Goal: Task Accomplishment & Management: Manage account settings

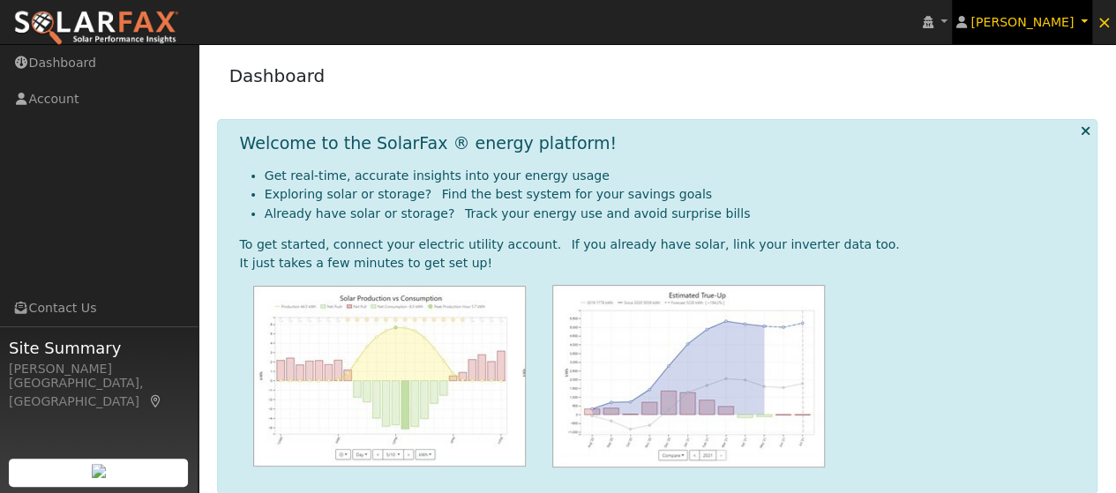
click at [1086, 22] on link "[PERSON_NAME]" at bounding box center [1022, 22] width 141 height 44
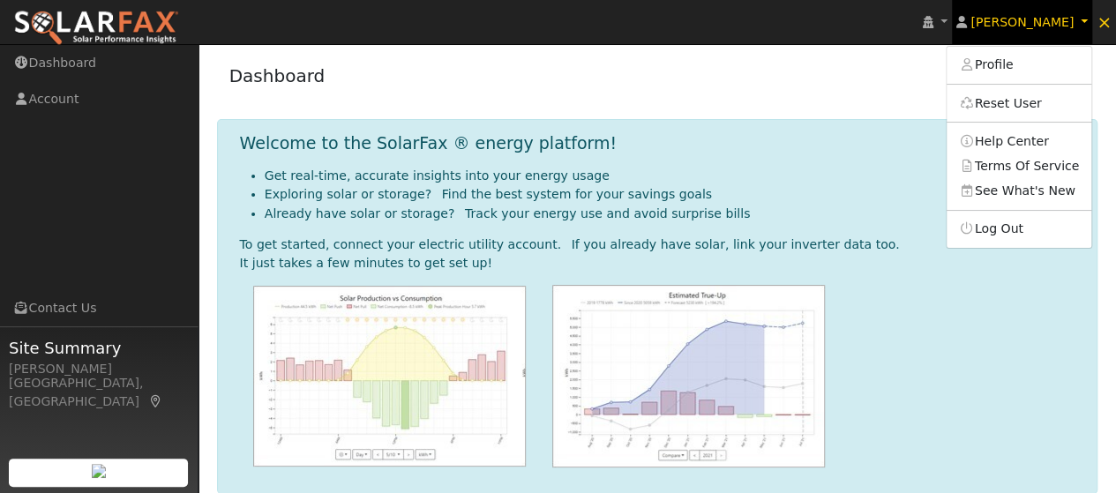
click at [1086, 22] on link "[PERSON_NAME]" at bounding box center [1022, 22] width 141 height 44
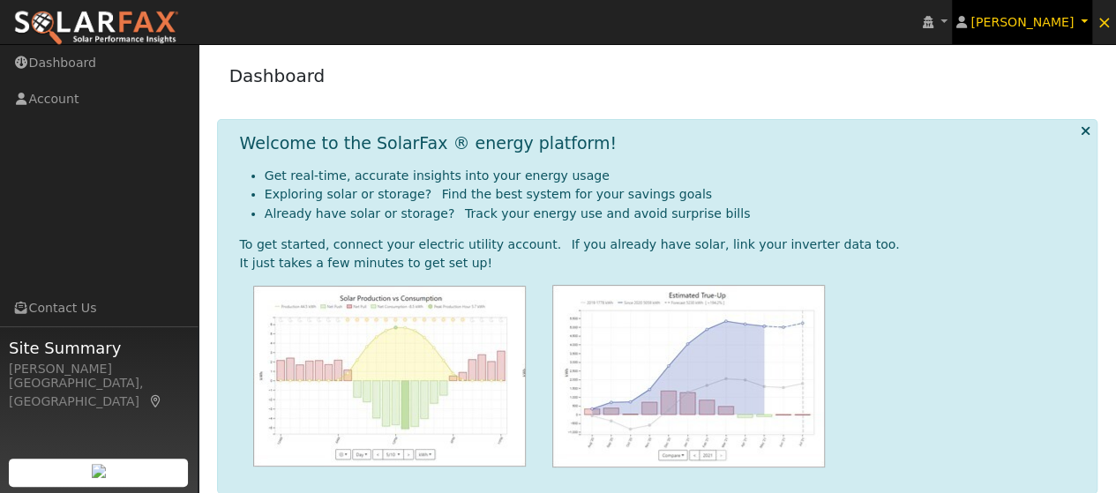
click at [967, 23] on icon at bounding box center [961, 22] width 11 height 12
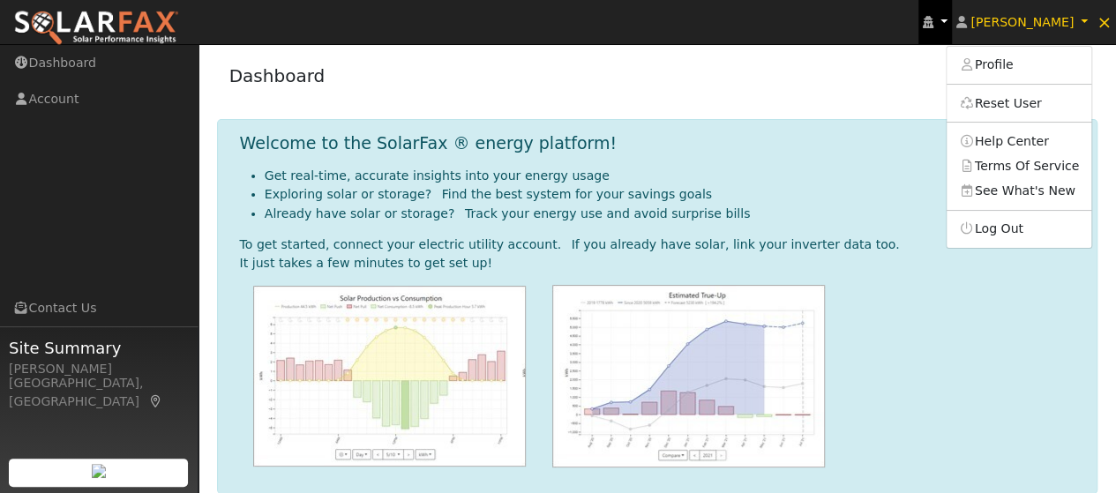
click at [952, 22] on link at bounding box center [935, 22] width 34 height 44
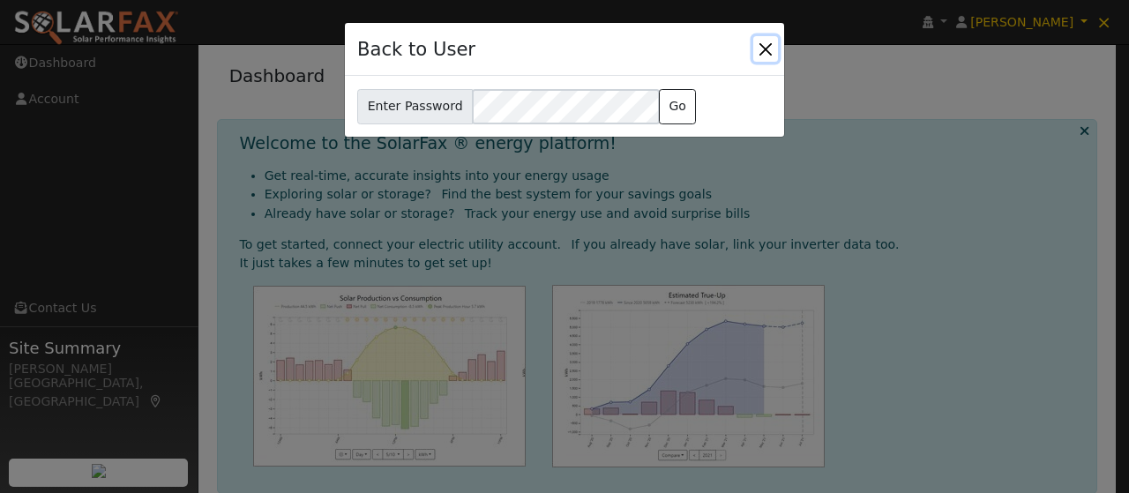
click at [773, 49] on button "Close" at bounding box center [765, 48] width 25 height 25
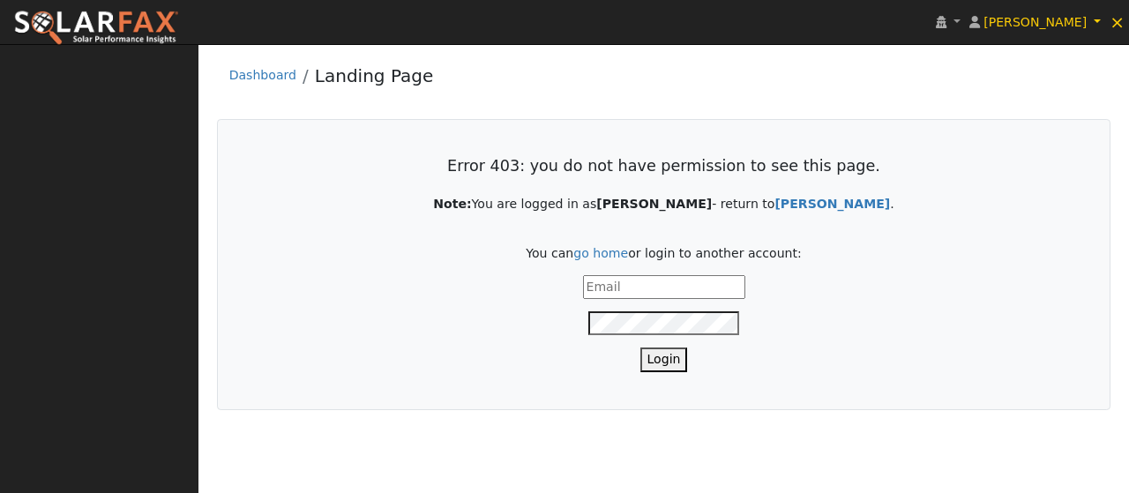
click at [615, 281] on input "text" at bounding box center [664, 287] width 162 height 24
type input "[PERSON_NAME][EMAIL_ADDRESS][DOMAIN_NAME]"
click at [640, 347] on button "Login" at bounding box center [664, 359] width 48 height 24
